Goal: Check status: Check status

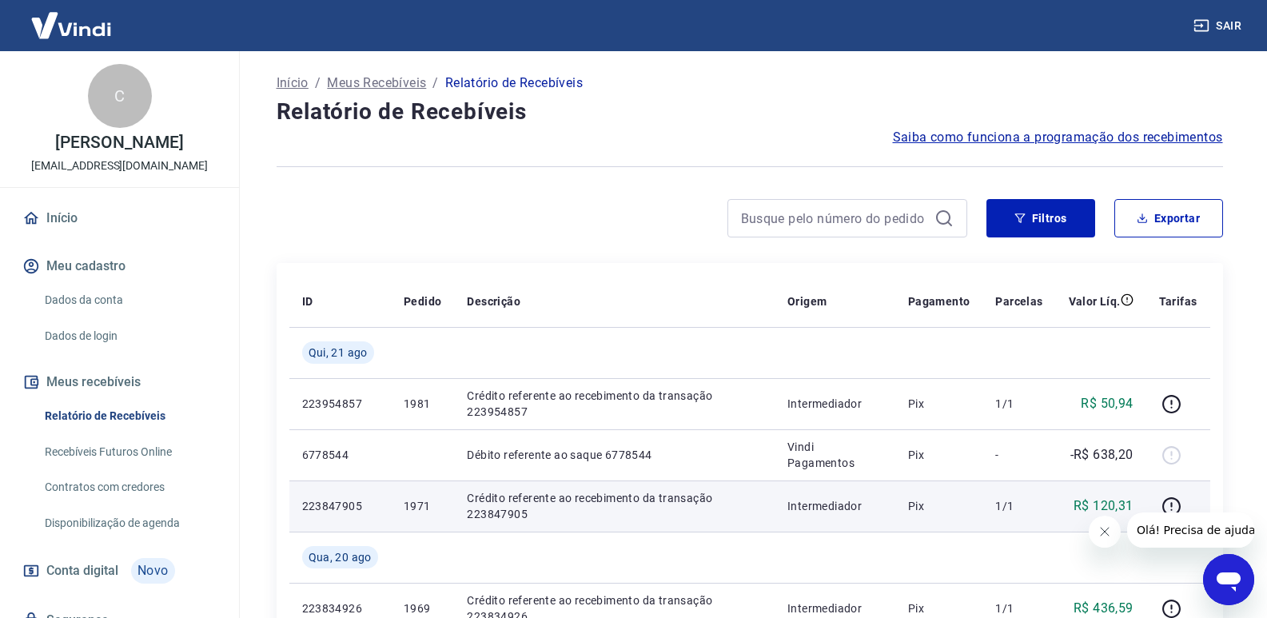
scroll to position [80, 0]
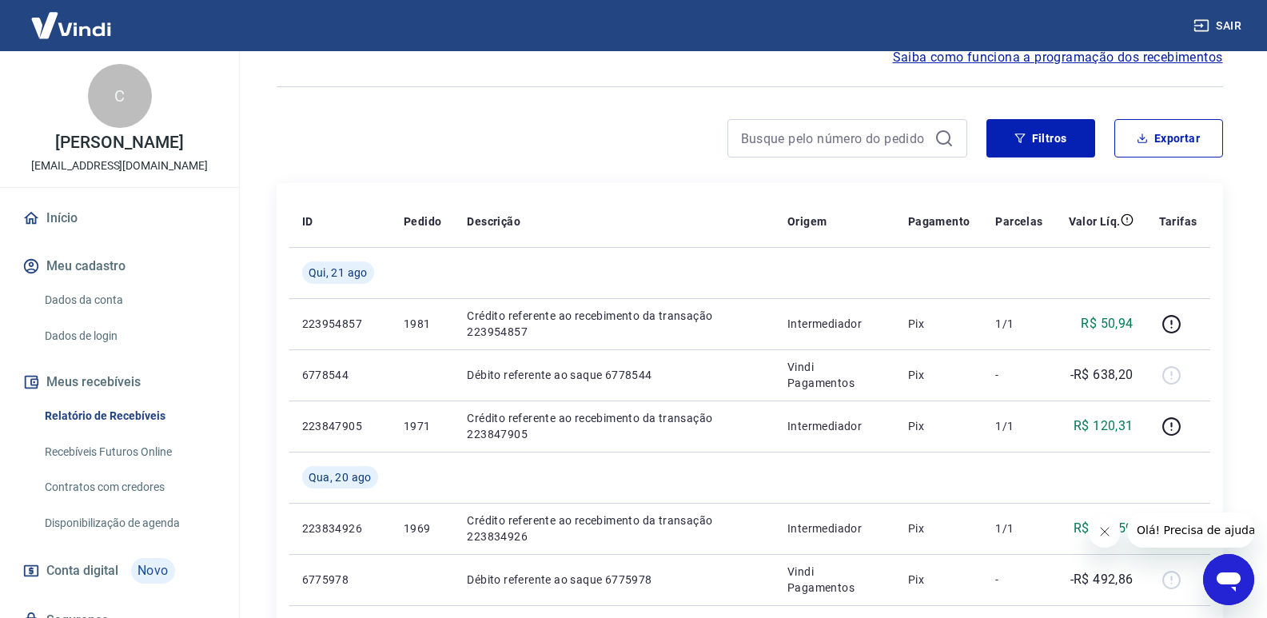
click at [1010, 158] on div "Filtros Exportar" at bounding box center [750, 144] width 946 height 51
click at [1005, 143] on button "Filtros" at bounding box center [1040, 138] width 109 height 38
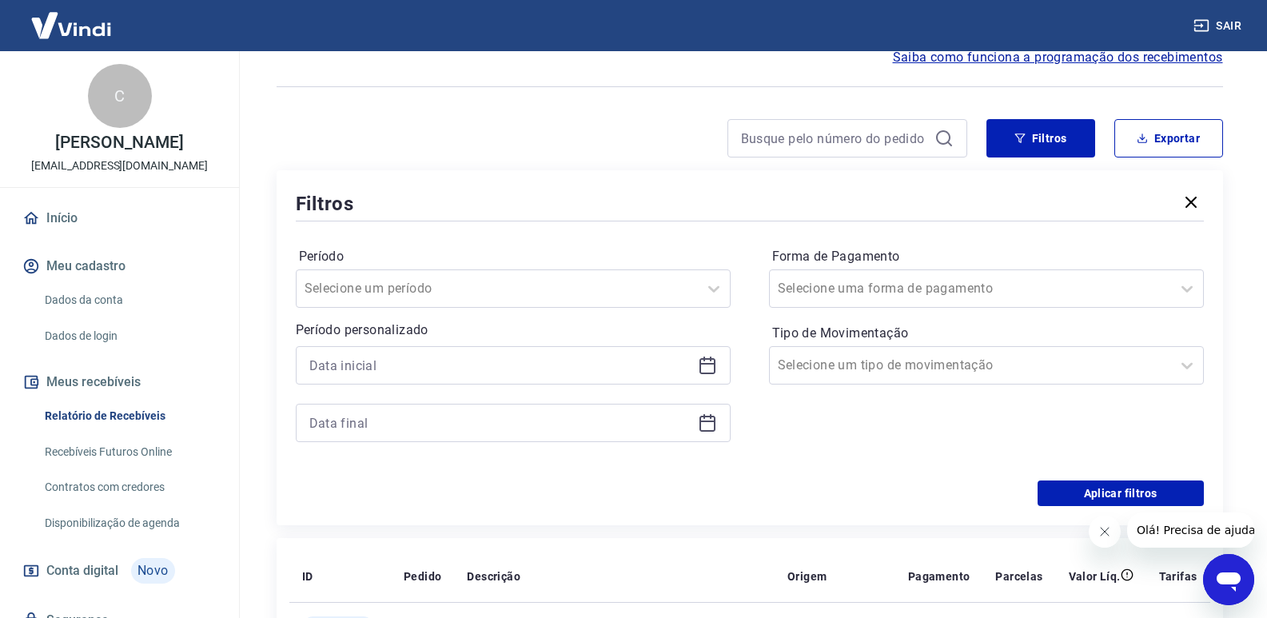
click at [707, 363] on icon at bounding box center [707, 364] width 16 height 2
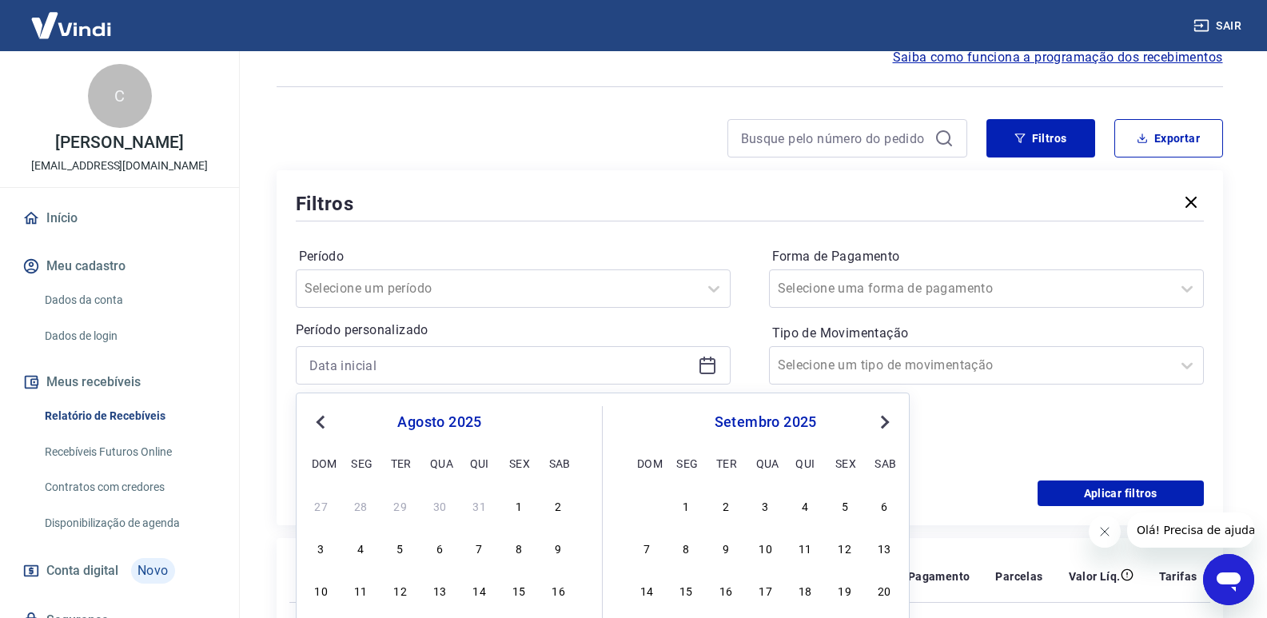
click at [320, 428] on button "Previous Month" at bounding box center [320, 421] width 19 height 19
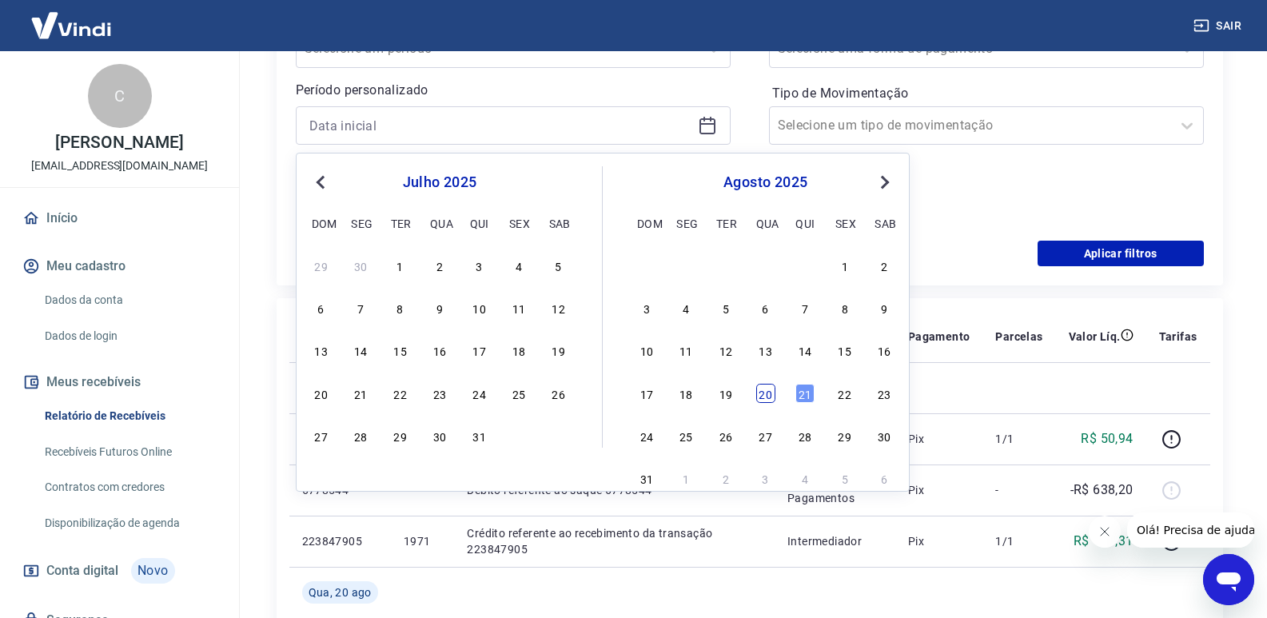
click at [756, 400] on div "20" at bounding box center [765, 393] width 19 height 19
type input "[DATE]"
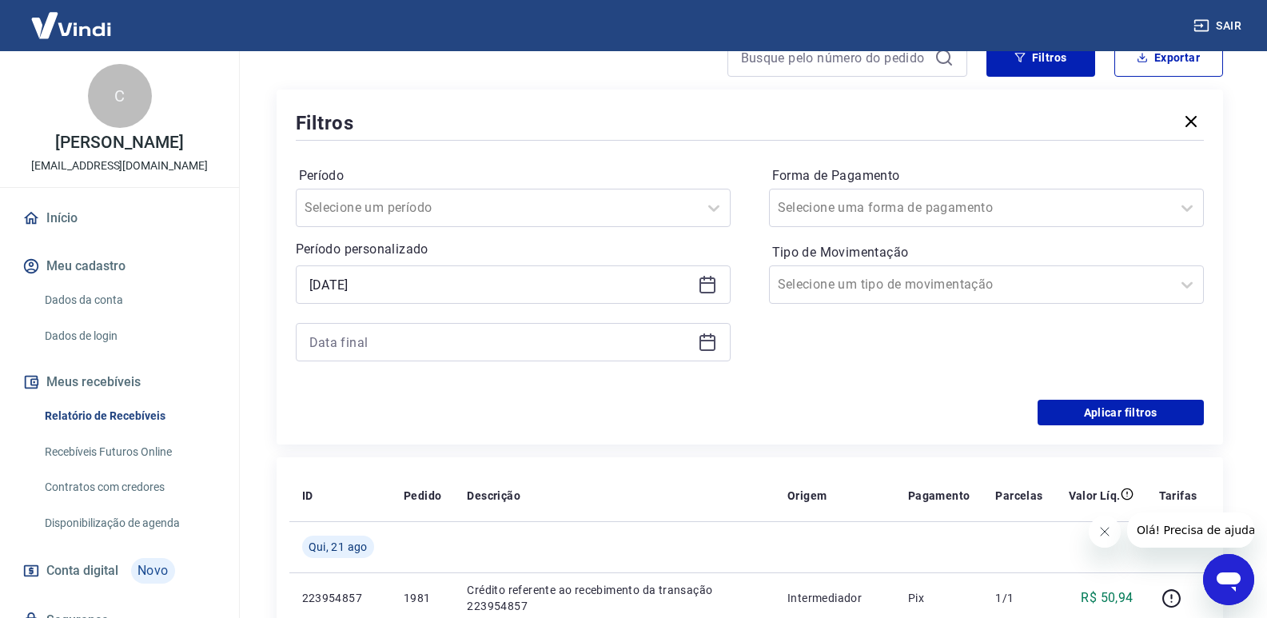
scroll to position [160, 0]
click at [707, 348] on icon at bounding box center [707, 342] width 19 height 19
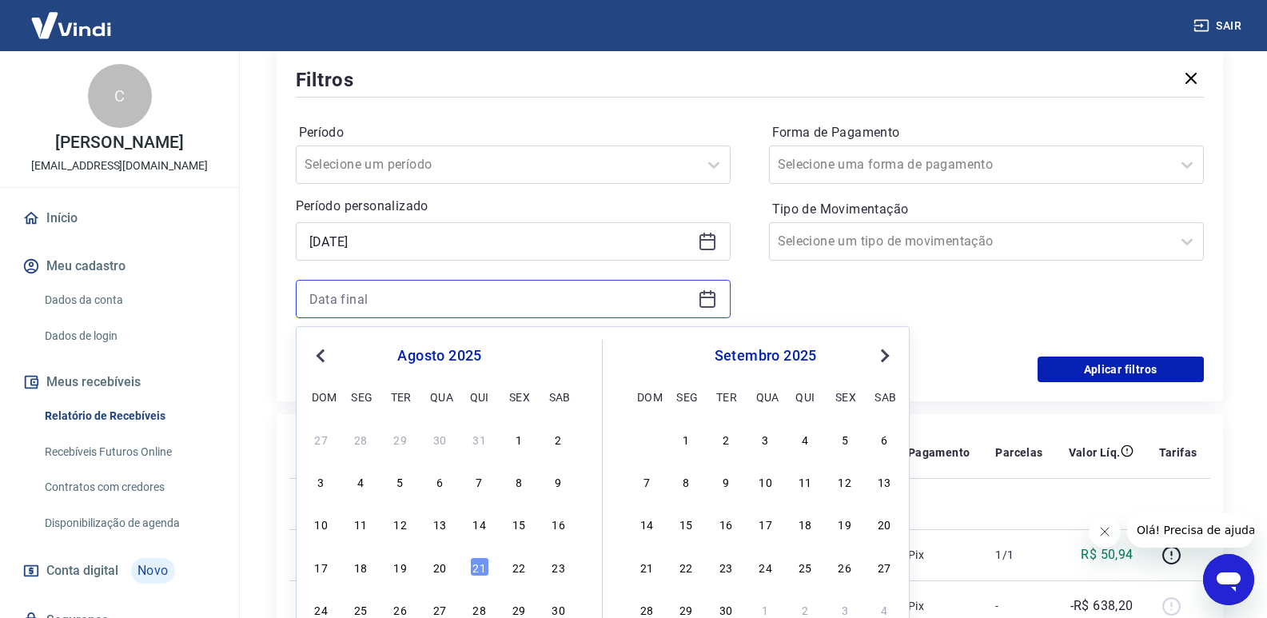
scroll to position [240, 0]
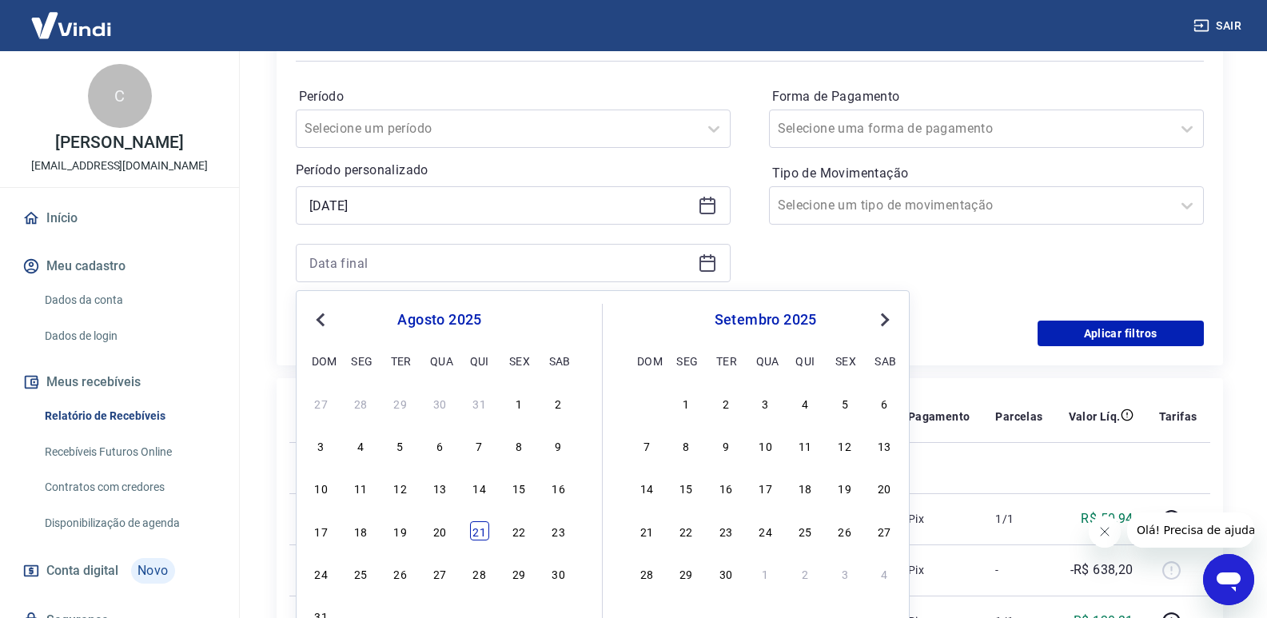
click at [467, 536] on div "17 18 19 20 21 22 23" at bounding box center [439, 530] width 261 height 23
click at [473, 536] on div "21" at bounding box center [479, 530] width 19 height 19
type input "[DATE]"
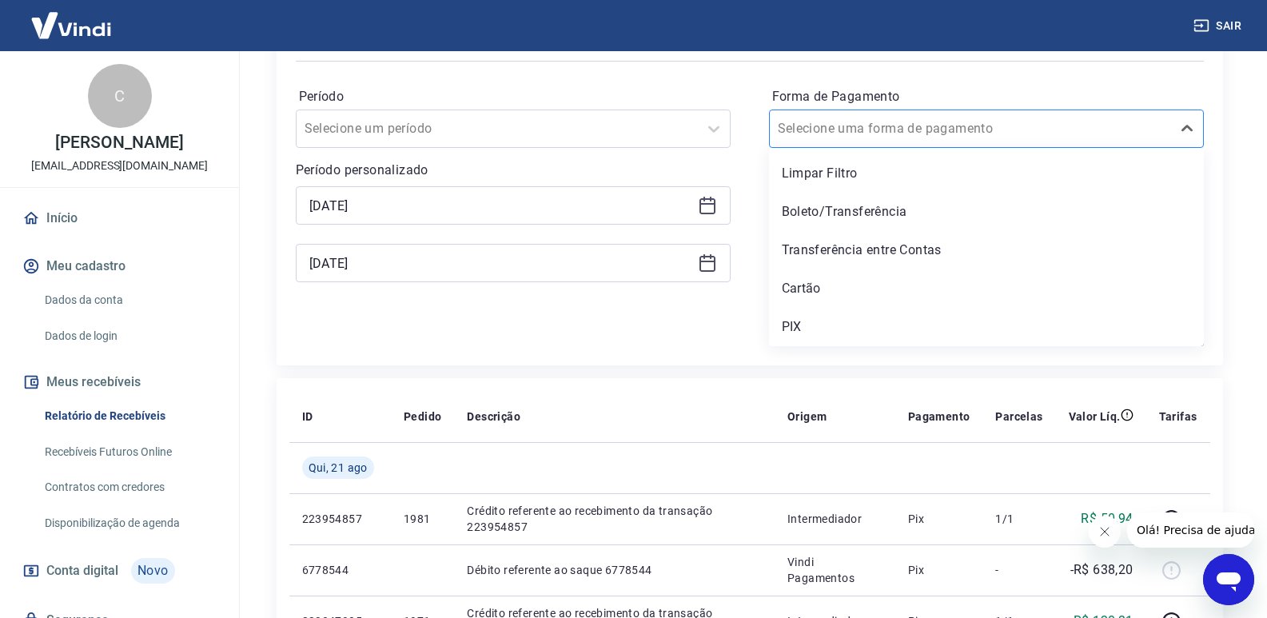
click at [989, 132] on div at bounding box center [970, 128] width 385 height 22
click at [793, 325] on div "PIX" at bounding box center [986, 327] width 435 height 32
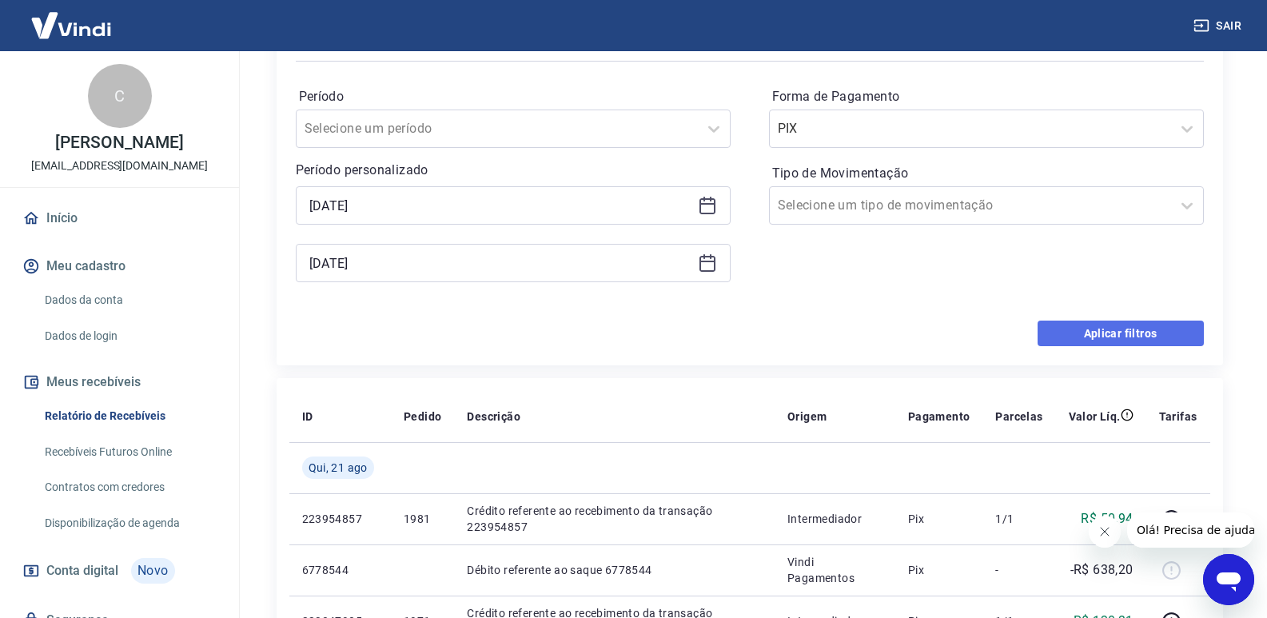
click at [1080, 341] on button "Aplicar filtros" at bounding box center [1120, 333] width 166 height 26
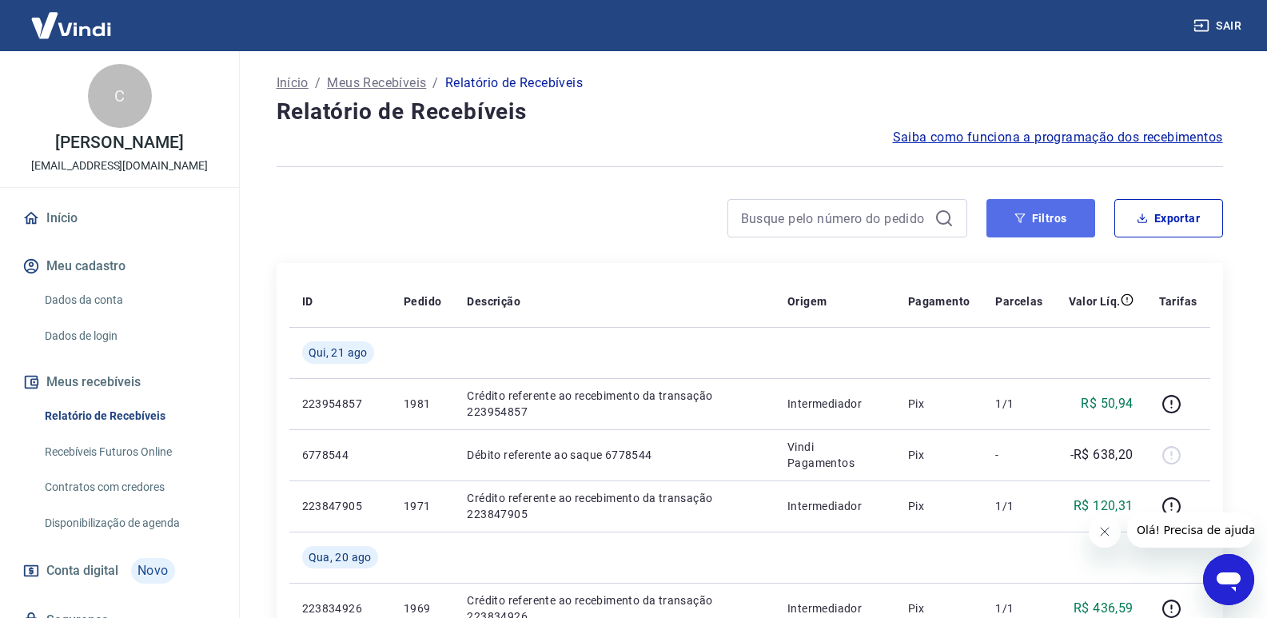
click at [1053, 213] on button "Filtros" at bounding box center [1040, 218] width 109 height 38
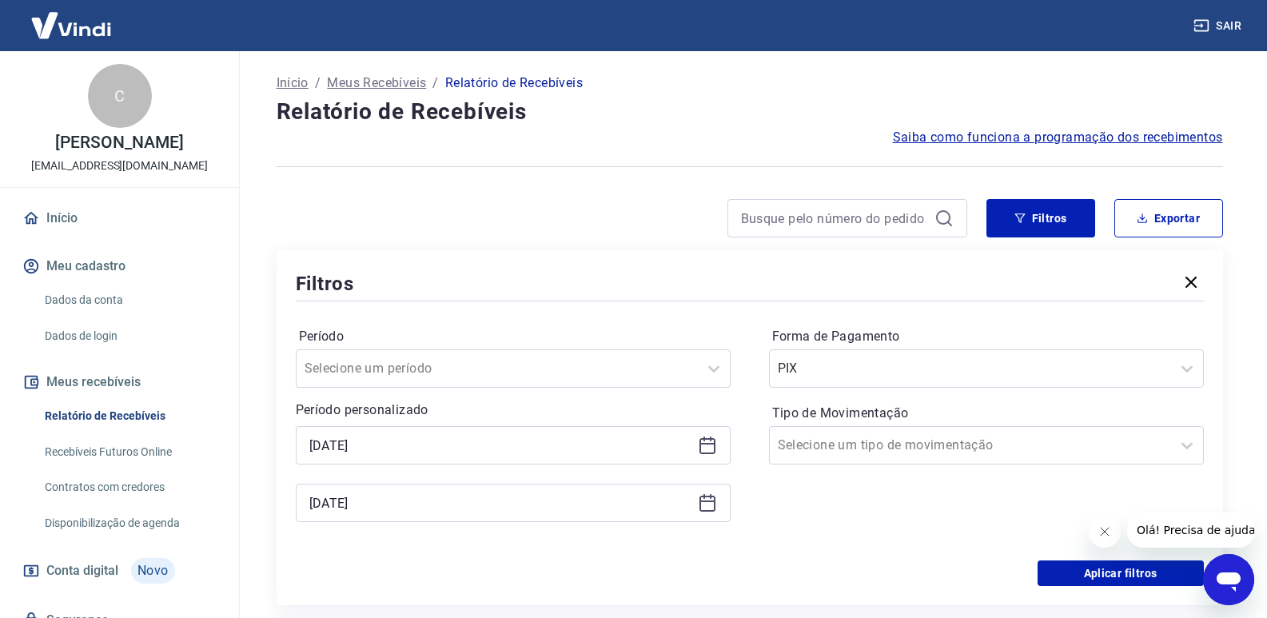
click at [700, 444] on icon at bounding box center [707, 444] width 16 height 2
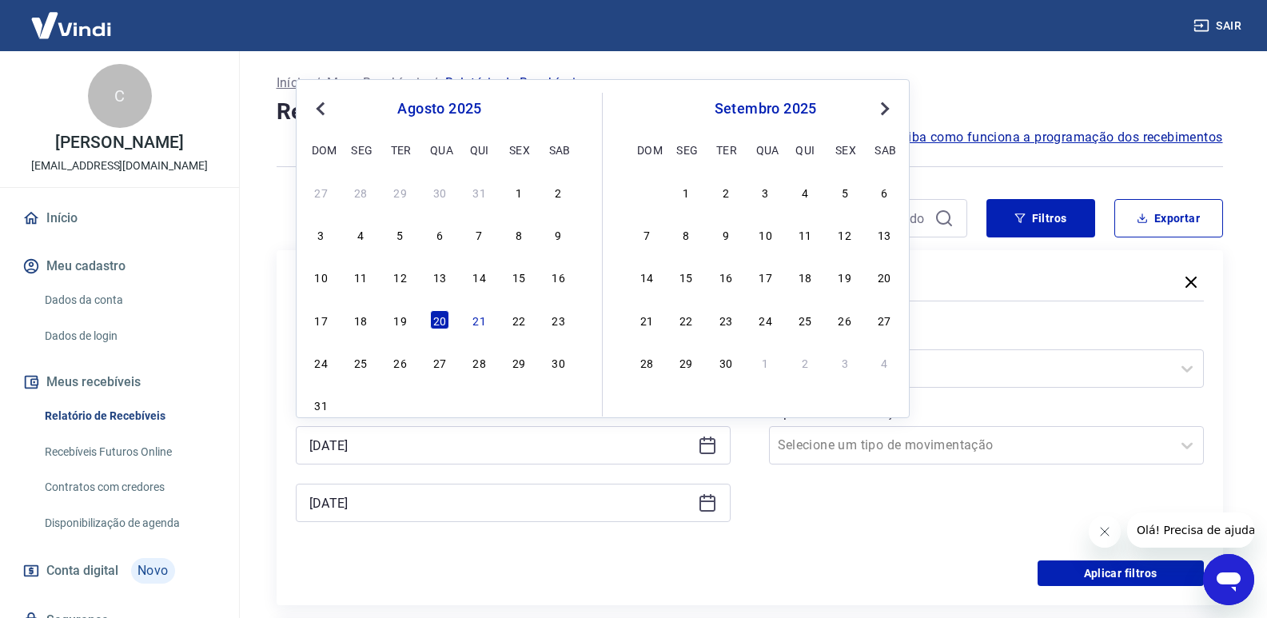
click at [481, 277] on div "14" at bounding box center [479, 276] width 19 height 19
type input "[DATE]"
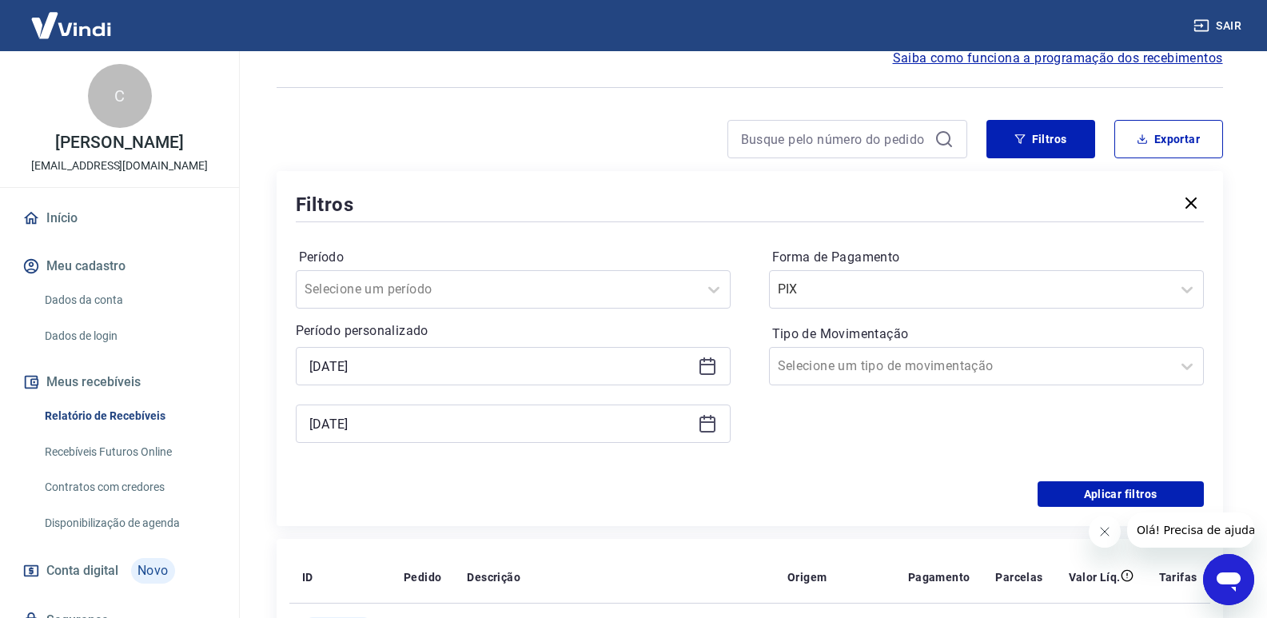
scroll to position [80, 0]
drag, startPoint x: 1057, startPoint y: 492, endPoint x: 932, endPoint y: 336, distance: 199.6
click at [1056, 492] on button "Aplicar filtros" at bounding box center [1120, 493] width 166 height 26
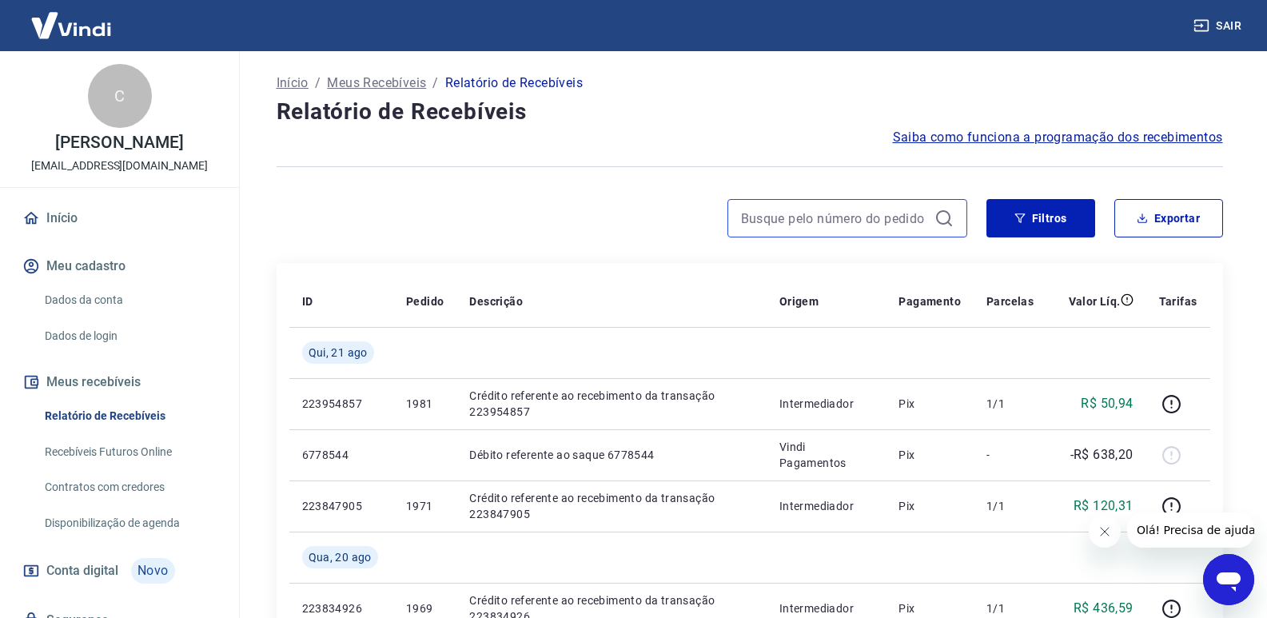
drag, startPoint x: 871, startPoint y: 226, endPoint x: 866, endPoint y: 218, distance: 9.3
click at [870, 226] on input at bounding box center [834, 218] width 187 height 24
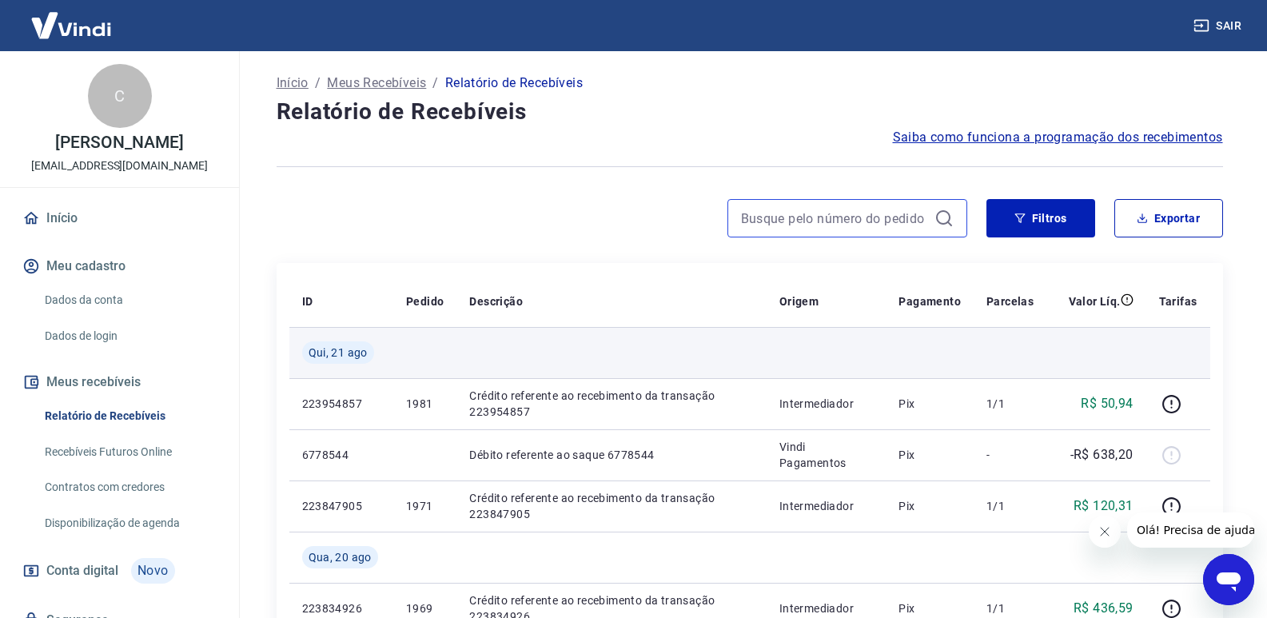
paste input "223008657"
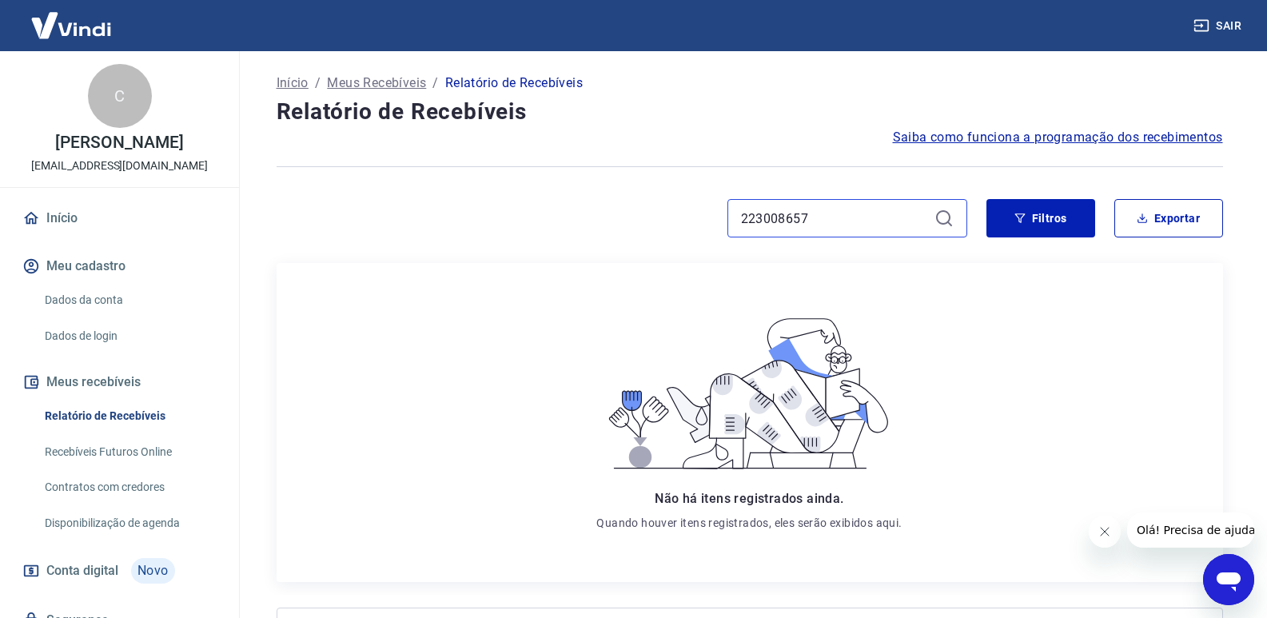
type input "223008657"
